Goal: Task Accomplishment & Management: Manage account settings

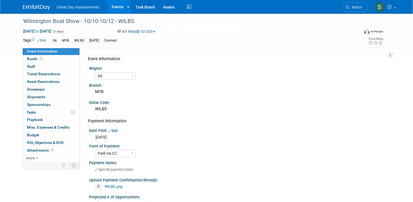
select select "SA"
select select "Paid via CC"
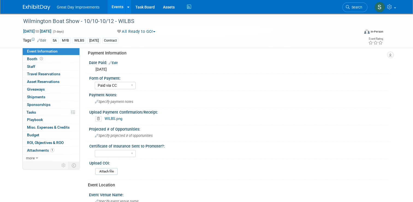
click at [413, 76] on div "Wilmington Boat Show - 10/10-10/12 - WILBS Oct 10, 2025 to Oct 12, 2025 (3 days…" at bounding box center [206, 120] width 413 height 349
drag, startPoint x: 413, startPoint y: 76, endPoint x: 417, endPoint y: 86, distance: 11.0
click at [413, 86] on html "Great Day Improvements Events Add Event Bulk Upload Events Shareable Event Boar…" at bounding box center [206, 33] width 413 height 202
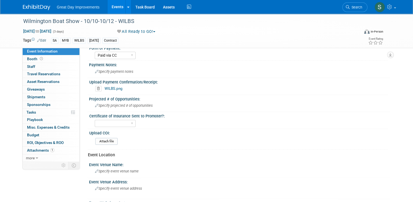
scroll to position [99, 0]
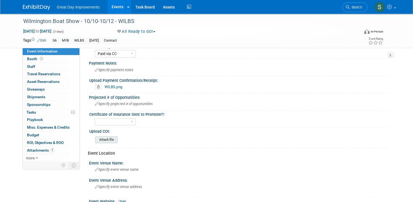
click at [98, 138] on input "file" at bounding box center [80, 139] width 74 height 6
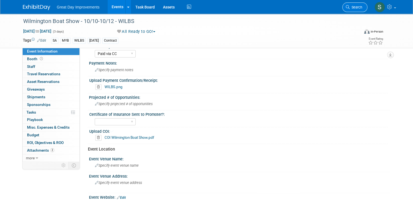
click at [360, 10] on link "Search" at bounding box center [355, 7] width 25 height 10
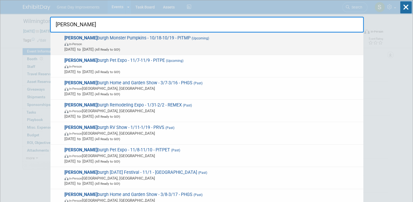
type input "pitts"
click at [245, 49] on span "Oct 18, 2025 to Oct 19, 2025 (All Ready to GO!)" at bounding box center [212, 48] width 296 height 5
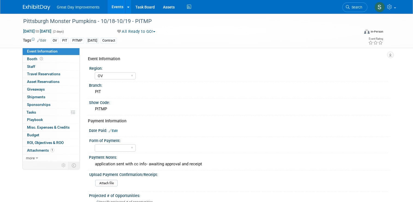
select select "OV"
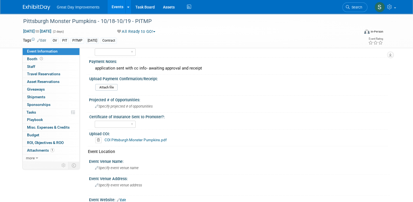
scroll to position [95, 0]
click at [95, 139] on icon at bounding box center [98, 140] width 6 height 5
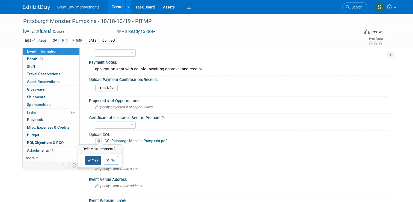
click at [93, 160] on link "Yes" at bounding box center [93, 160] width 16 height 9
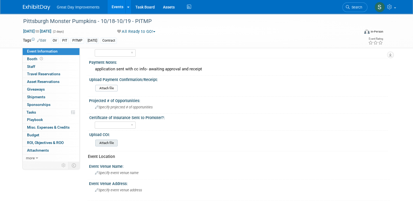
click at [108, 143] on input "file" at bounding box center [80, 143] width 74 height 6
